Goal: Task Accomplishment & Management: Use online tool/utility

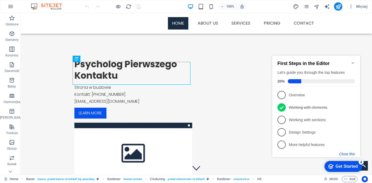
click at [350, 153] on button "Close this" at bounding box center [347, 154] width 16 height 4
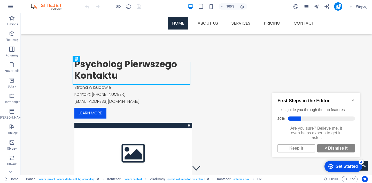
click at [362, 161] on div "4" at bounding box center [361, 161] width 5 height 5
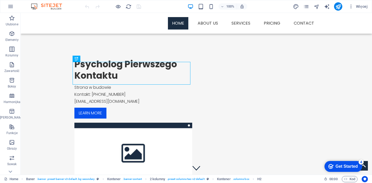
click at [330, 166] on icon "checkmark" at bounding box center [331, 166] width 5 height 5
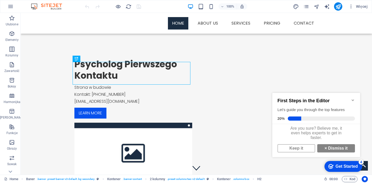
click at [361, 162] on div "4" at bounding box center [361, 161] width 5 height 5
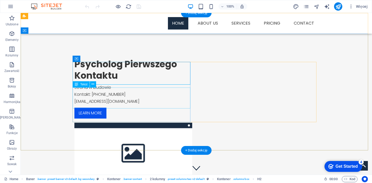
click at [110, 91] on div "Strona w budowie Kontakt: [PHONE_NUMBER] [EMAIL_ADDRESS][DOMAIN_NAME]" at bounding box center [133, 94] width 118 height 21
click at [112, 92] on div "Strona w budowie Kontakt: [PHONE_NUMBER] [EMAIL_ADDRESS][DOMAIN_NAME]" at bounding box center [133, 94] width 118 height 21
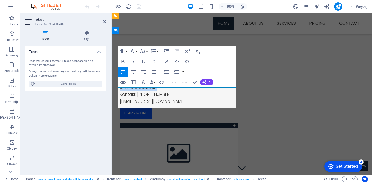
drag, startPoint x: 156, startPoint y: 91, endPoint x: 118, endPoint y: 92, distance: 38.0
click at [120, 91] on p "Strona w budowie" at bounding box center [179, 87] width 118 height 7
click at [123, 60] on icon "button" at bounding box center [123, 61] width 6 height 6
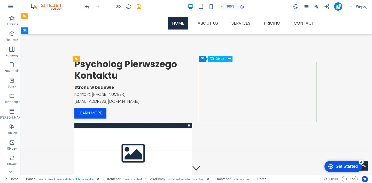
click at [231, 58] on icon at bounding box center [229, 58] width 3 height 5
click at [230, 58] on icon at bounding box center [229, 58] width 3 height 5
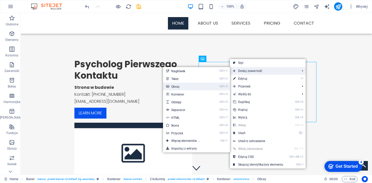
click at [196, 86] on link "Ctrl 3 Obraz" at bounding box center [187, 86] width 48 height 8
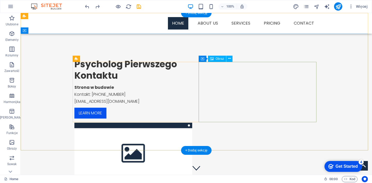
click at [192, 123] on figure at bounding box center [133, 153] width 118 height 60
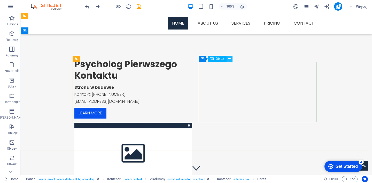
click at [229, 59] on icon at bounding box center [229, 58] width 3 height 5
click at [192, 123] on figure at bounding box center [133, 153] width 118 height 60
select select "%"
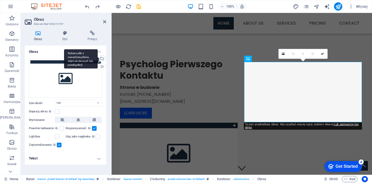
click at [102, 58] on div "Wybierz pliki z menedżera plików, zdjęć stockowych lub prześlij plik(i)" at bounding box center [102, 59] width 8 height 8
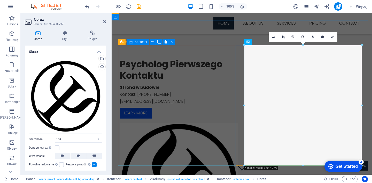
scroll to position [31, 0]
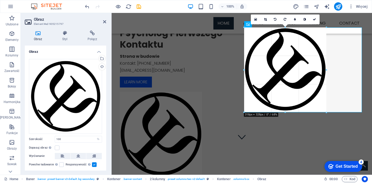
drag, startPoint x: 131, startPoint y: 135, endPoint x: 194, endPoint y: 122, distance: 63.9
type input "318"
select select "px"
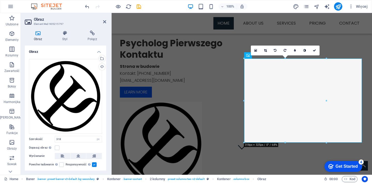
scroll to position [0, 0]
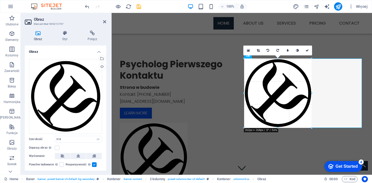
drag, startPoint x: 244, startPoint y: 142, endPoint x: 262, endPoint y: 127, distance: 23.3
type input "262"
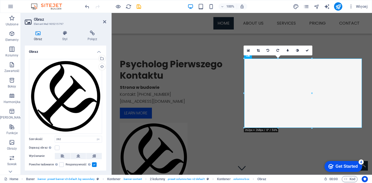
scroll to position [29, 0]
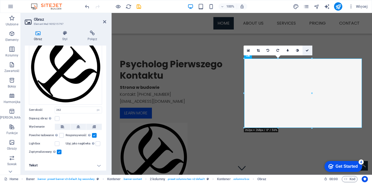
click at [307, 50] on icon at bounding box center [307, 50] width 3 height 3
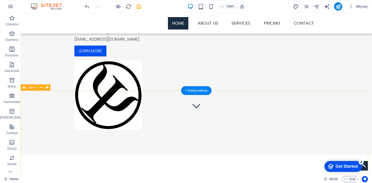
scroll to position [0, 0]
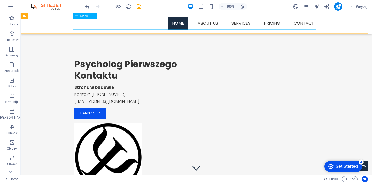
click at [273, 21] on nav "Home About us Services Service Detail Pricing Contact" at bounding box center [196, 23] width 244 height 12
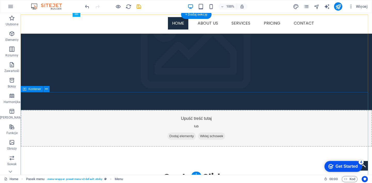
scroll to position [591, 0]
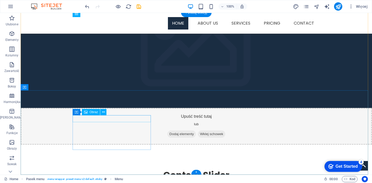
select select "px"
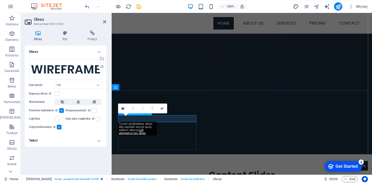
drag, startPoint x: 162, startPoint y: 108, endPoint x: 147, endPoint y: 96, distance: 19.8
click at [162, 108] on icon at bounding box center [162, 108] width 3 height 3
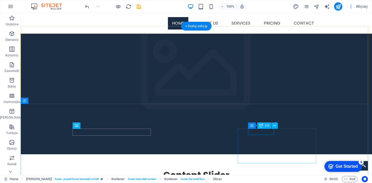
scroll to position [560, 0]
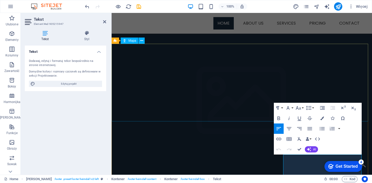
scroll to position [591, 0]
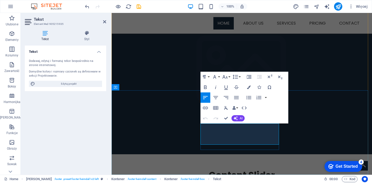
drag, startPoint x: 265, startPoint y: 134, endPoint x: 194, endPoint y: 126, distance: 71.8
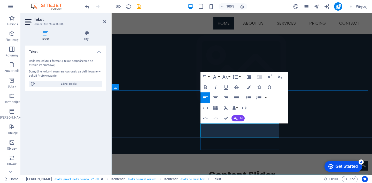
drag, startPoint x: 226, startPoint y: 117, endPoint x: 234, endPoint y: 134, distance: 19.0
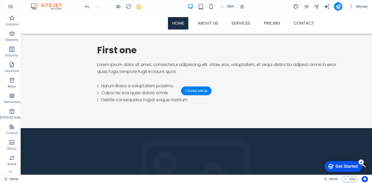
scroll to position [374, 0]
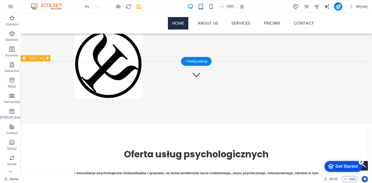
scroll to position [0, 0]
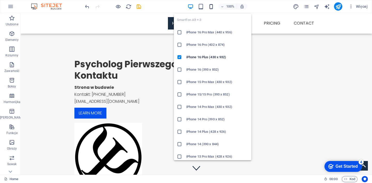
click at [212, 6] on icon "button" at bounding box center [211, 7] width 6 height 6
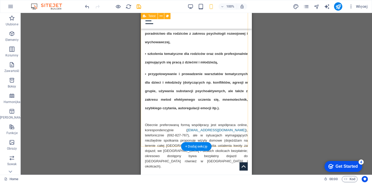
scroll to position [403, 0]
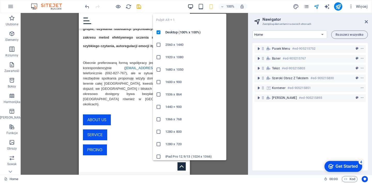
click at [190, 6] on icon "button" at bounding box center [191, 7] width 6 height 6
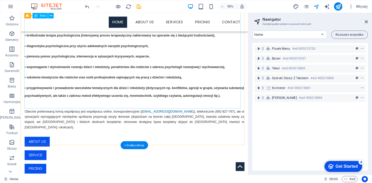
scroll to position [186, 0]
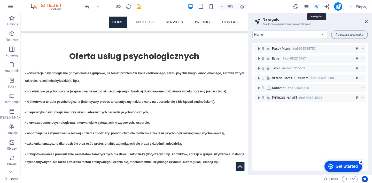
click at [367, 21] on icon at bounding box center [366, 22] width 3 height 4
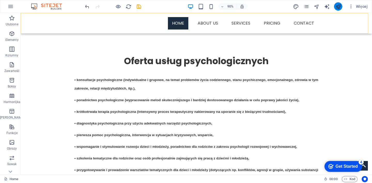
scroll to position [173, 0]
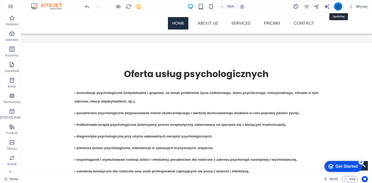
click at [0, 0] on icon "publish" at bounding box center [0, 0] width 0 height 0
